Goal: Task Accomplishment & Management: Manage account settings

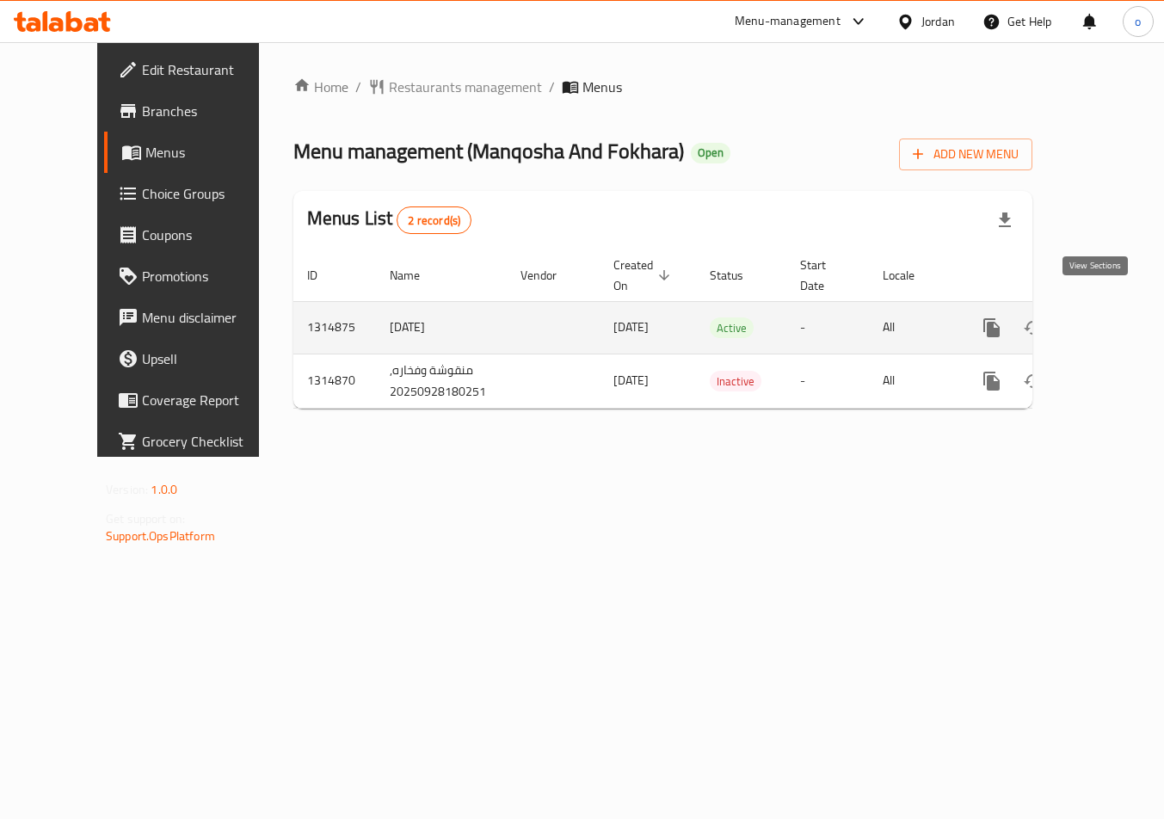
click at [1096, 320] on link "enhanced table" at bounding box center [1115, 327] width 41 height 41
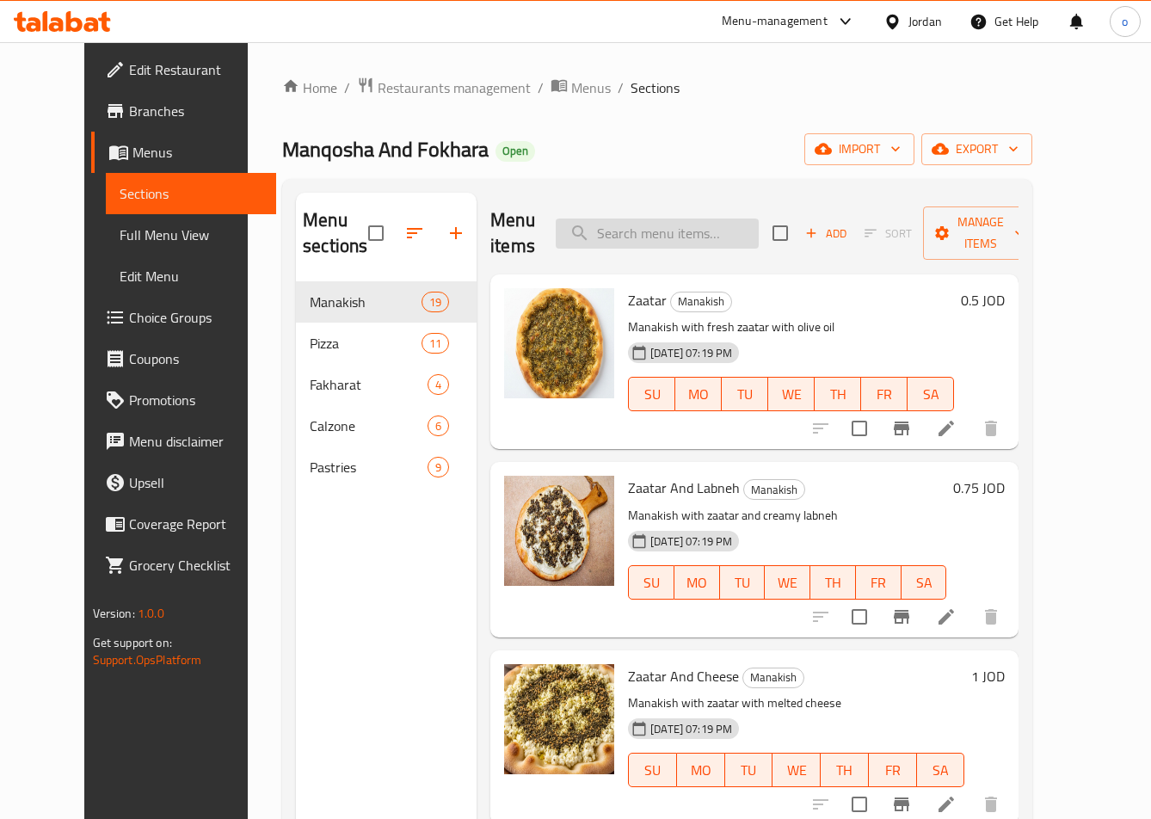
click at [740, 228] on input "search" at bounding box center [657, 234] width 203 height 30
paste input "Zaatar And Labneh"
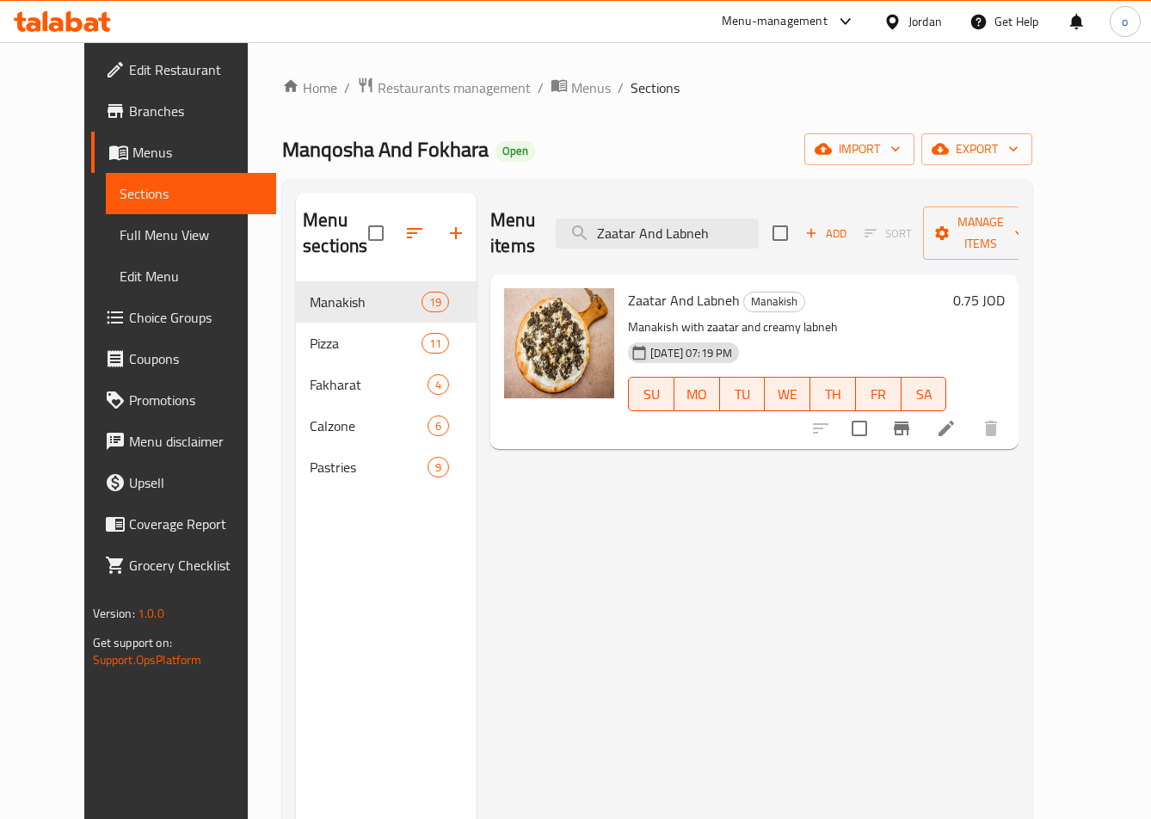
type input "Zaatar And Labneh"
click at [971, 413] on li at bounding box center [946, 428] width 48 height 31
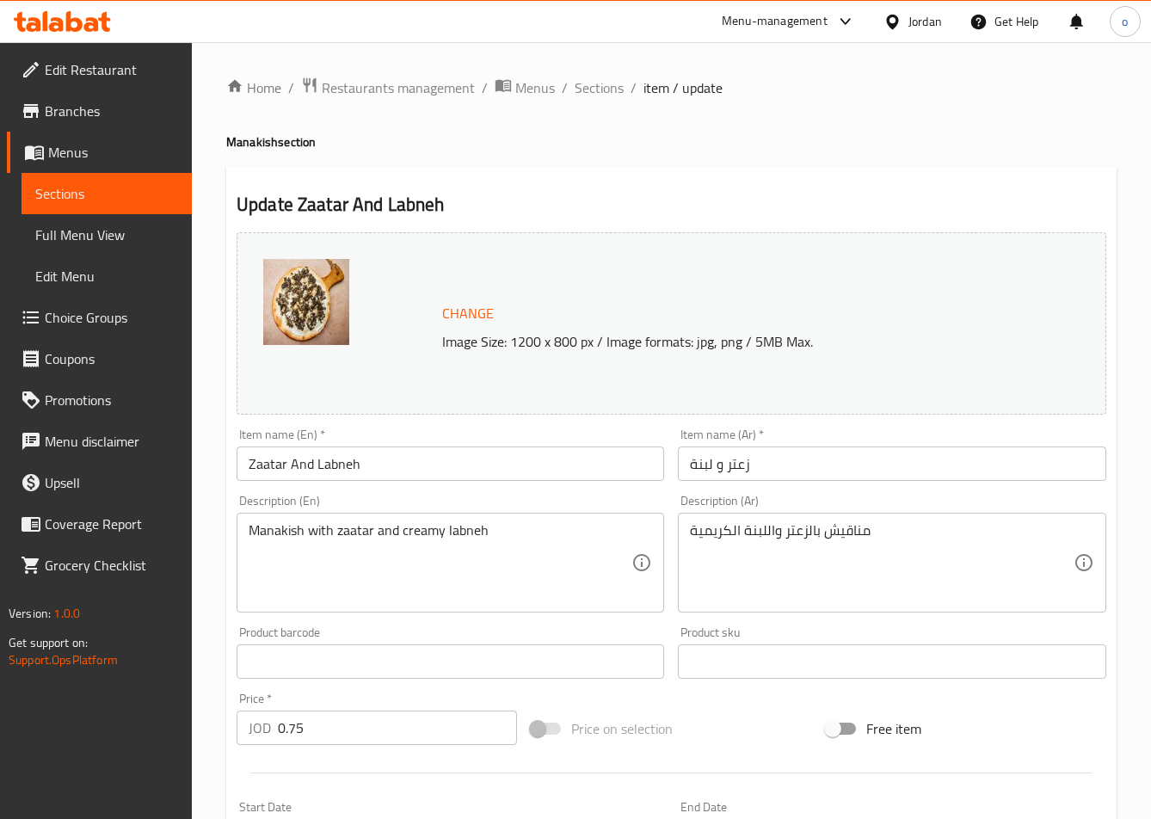
click at [77, 26] on icon at bounding box center [62, 21] width 97 height 21
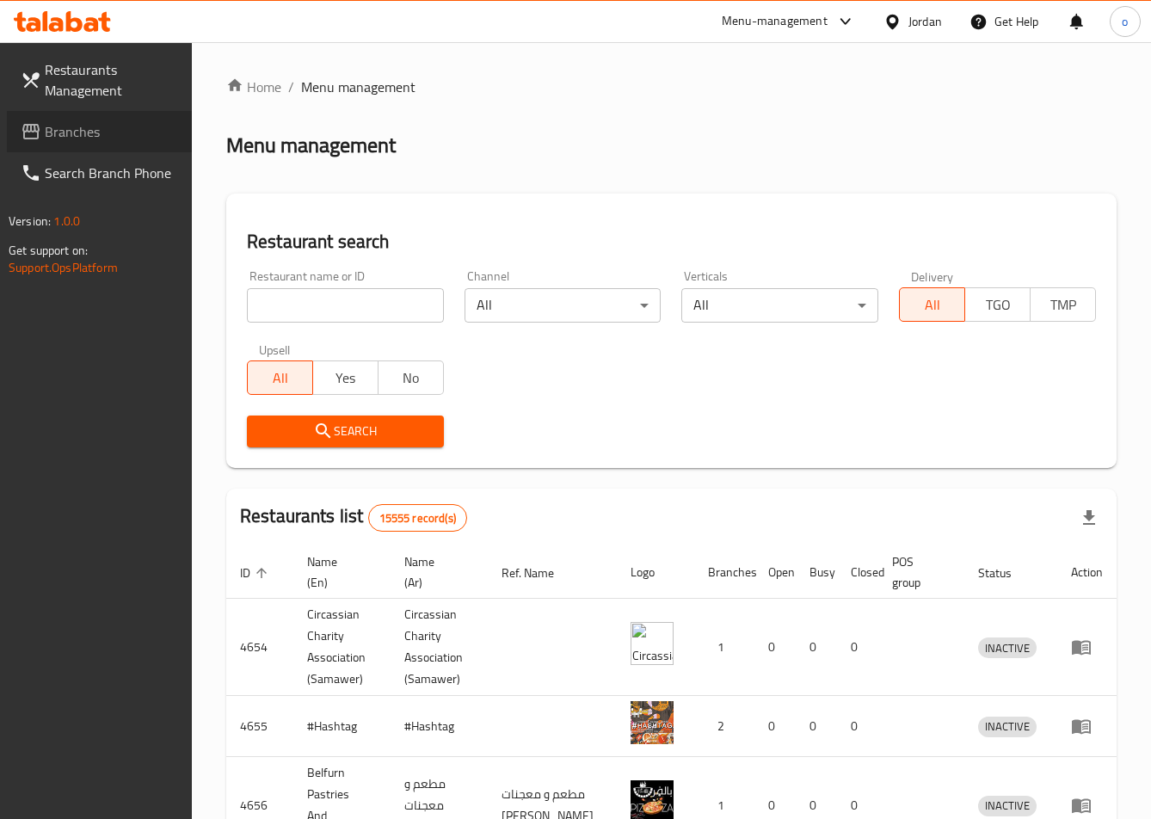
click at [98, 133] on span "Branches" at bounding box center [111, 131] width 133 height 21
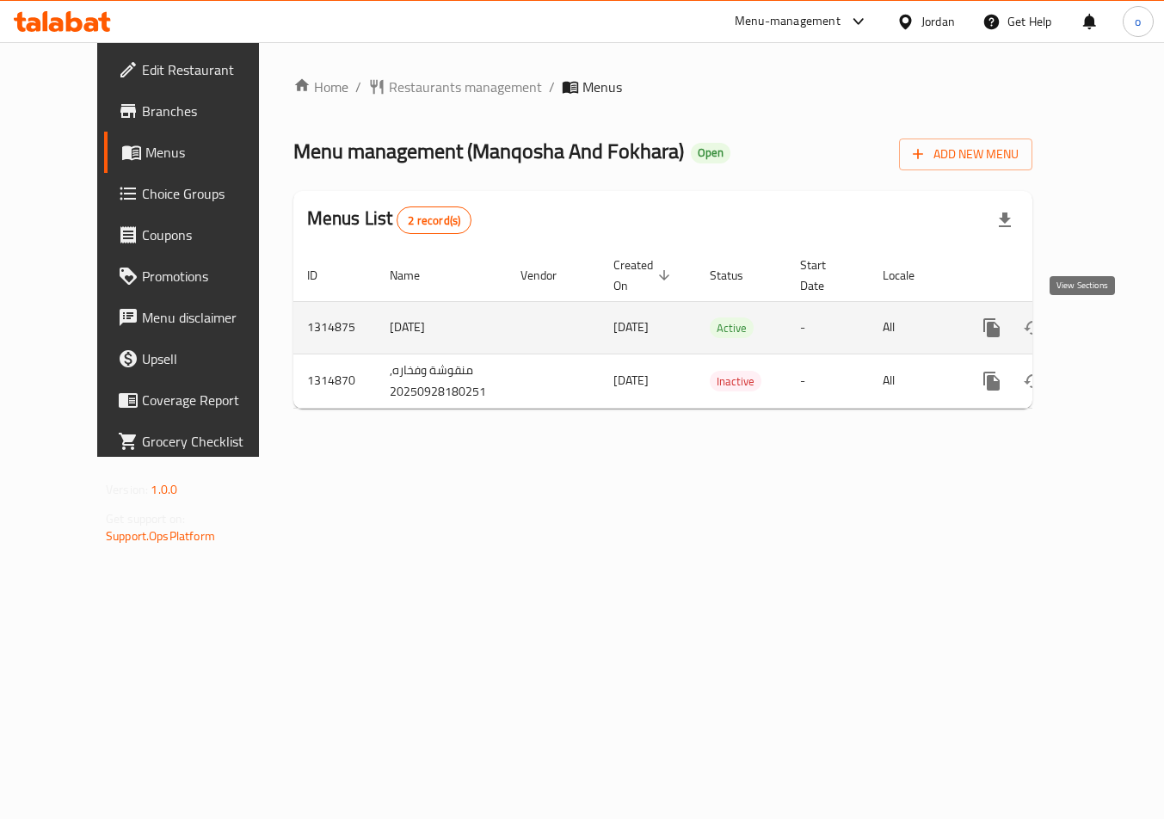
click at [1107, 307] on link "enhanced table" at bounding box center [1115, 327] width 41 height 41
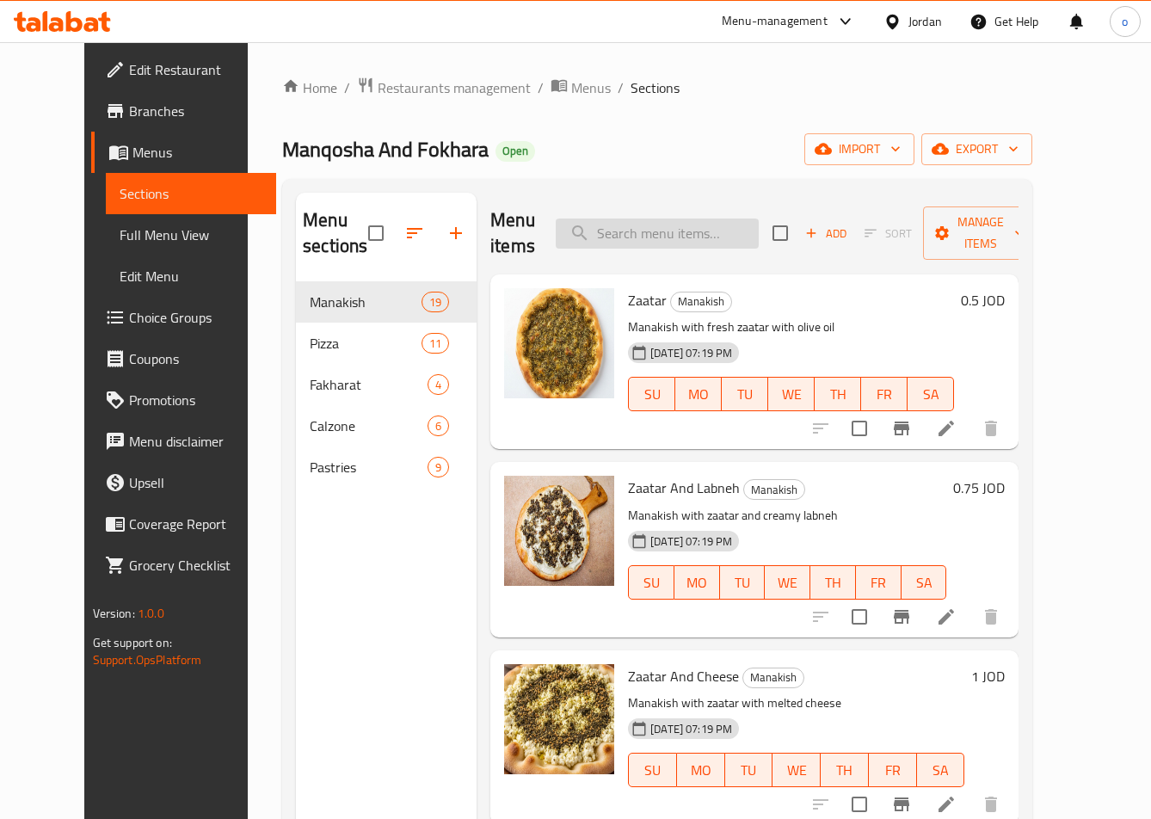
click at [641, 243] on input "search" at bounding box center [657, 234] width 203 height 30
paste input "Zaatar And Labneh"
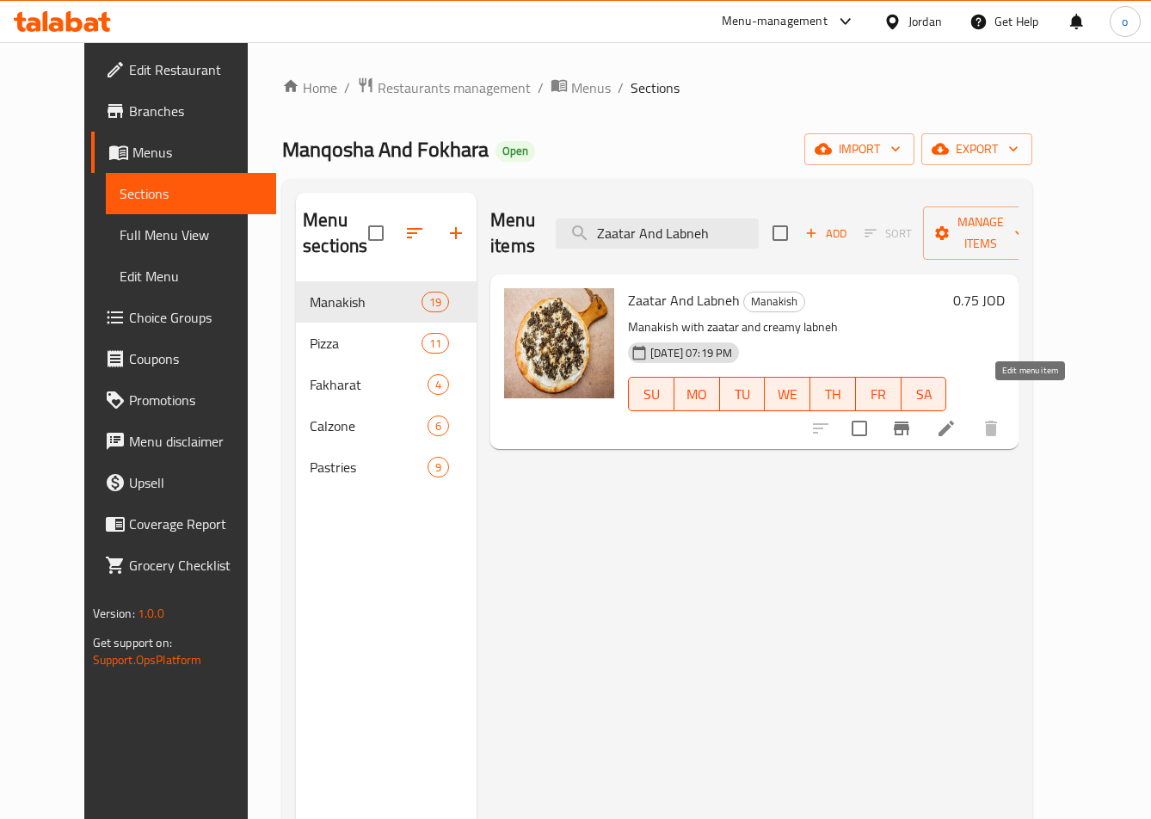
type input "Zaatar And Labneh"
click at [954, 421] on icon at bounding box center [946, 428] width 15 height 15
